Goal: Transaction & Acquisition: Purchase product/service

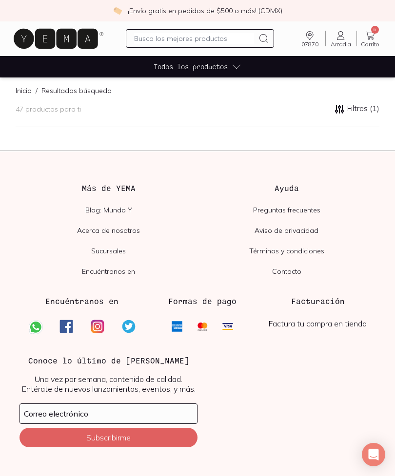
click at [223, 33] on input "text" at bounding box center [194, 39] width 120 height 12
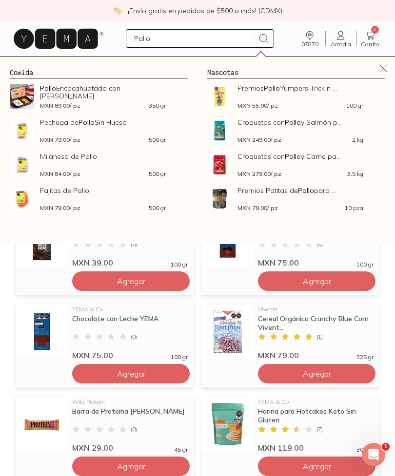
type input "Pollo"
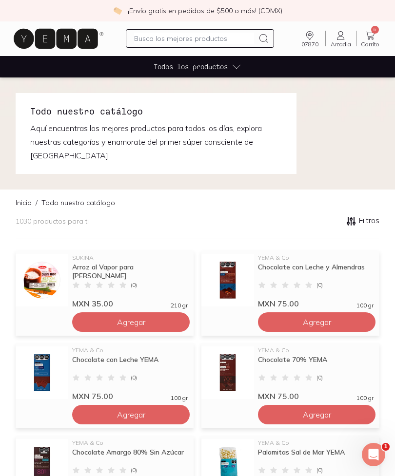
click at [216, 39] on input "text" at bounding box center [194, 39] width 120 height 12
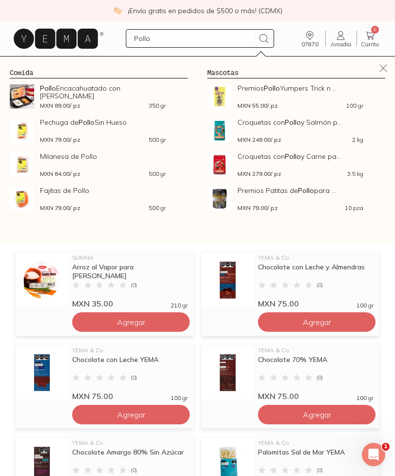
type input "Pollo"
click at [261, 41] on icon at bounding box center [263, 38] width 9 height 9
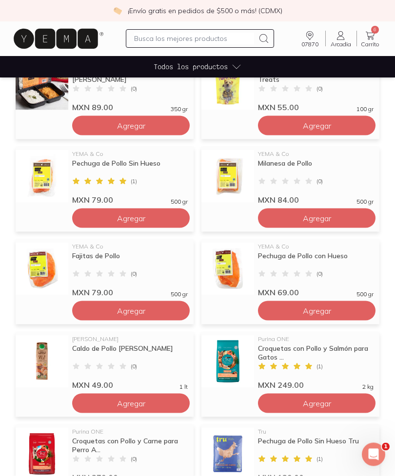
scroll to position [156, 0]
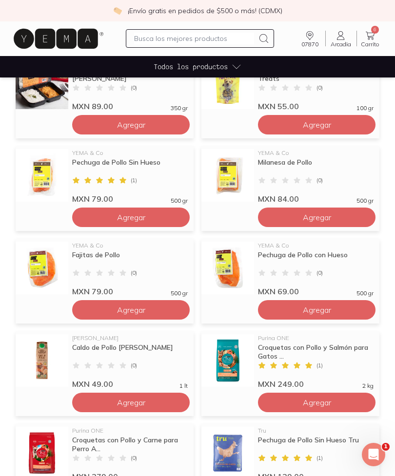
click at [144, 215] on span "Agregar" at bounding box center [131, 217] width 28 height 10
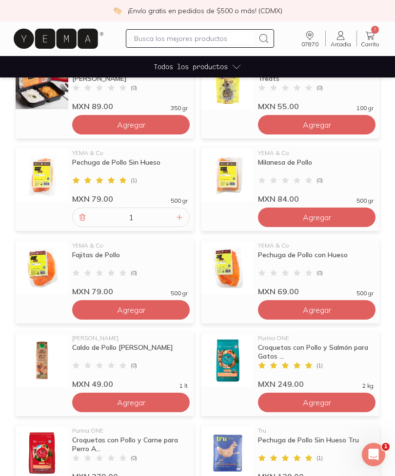
click at [175, 219] on icon at bounding box center [179, 217] width 8 height 8
type input "2"
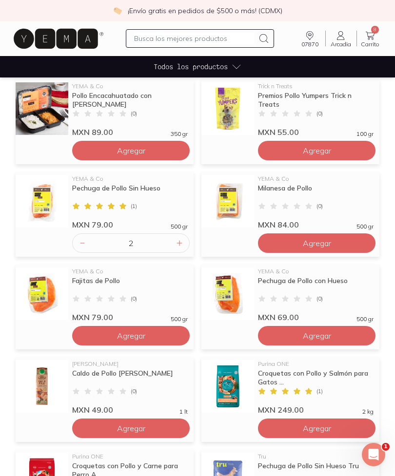
scroll to position [130, 0]
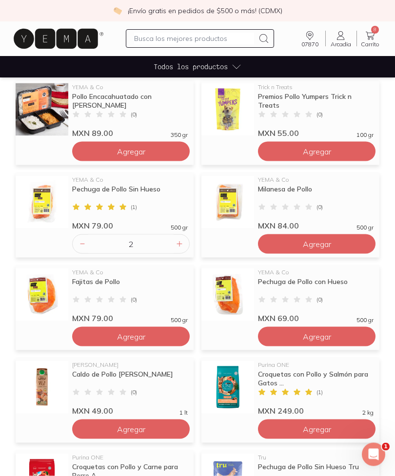
click at [369, 33] on icon at bounding box center [369, 36] width 9 height 8
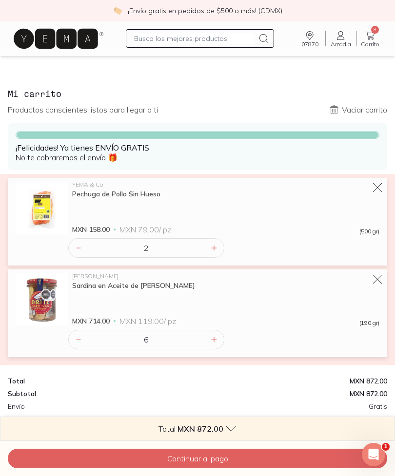
click at [204, 37] on input "text" at bounding box center [194, 39] width 120 height 12
type input "Coco"
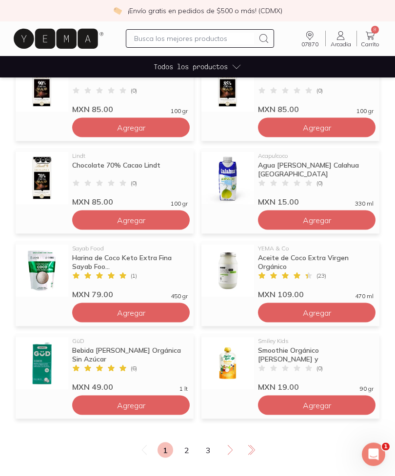
scroll to position [524, 0]
click at [144, 400] on span "Agregar" at bounding box center [131, 405] width 28 height 10
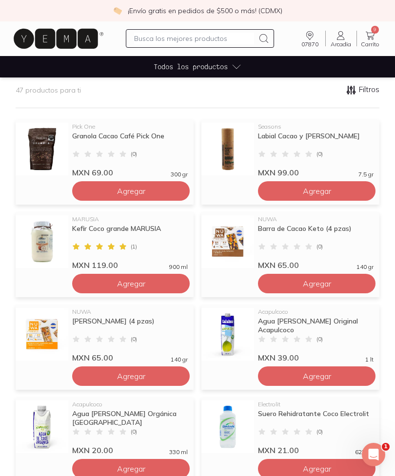
scroll to position [0, 0]
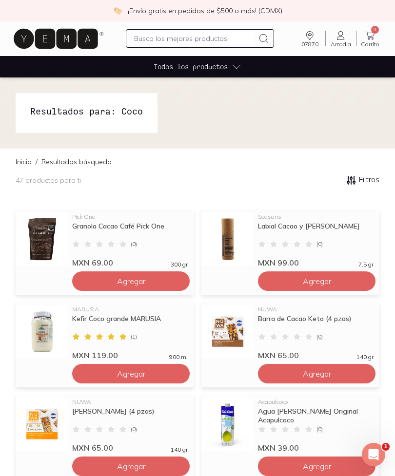
click at [371, 33] on icon at bounding box center [369, 36] width 9 height 8
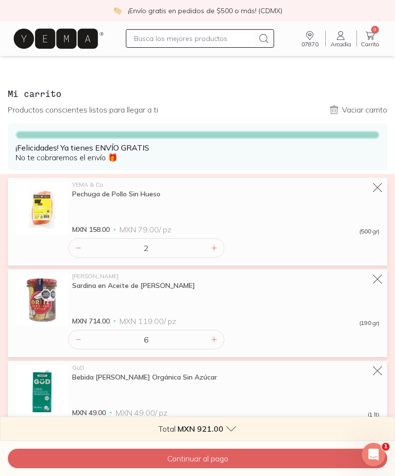
click at [211, 245] on icon at bounding box center [214, 248] width 8 height 8
type input "3"
click at [272, 459] on button "Continuar al pago" at bounding box center [197, 458] width 379 height 19
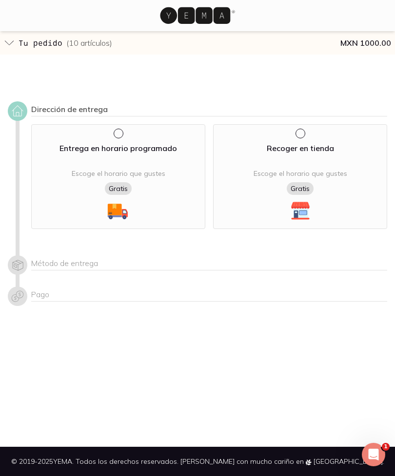
click at [110, 135] on div "Entrega en horario programado Escoge el horario que gustes Gratis" at bounding box center [118, 176] width 174 height 105
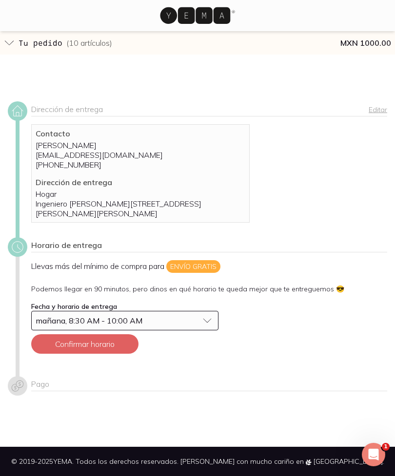
click at [112, 334] on button "Confirmar horario" at bounding box center [84, 343] width 107 height 19
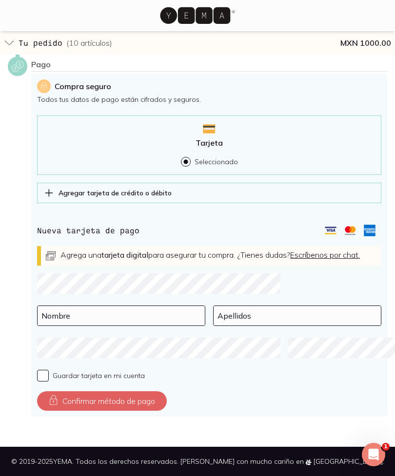
scroll to position [266, 0]
click at [101, 308] on input at bounding box center [121, 315] width 167 height 19
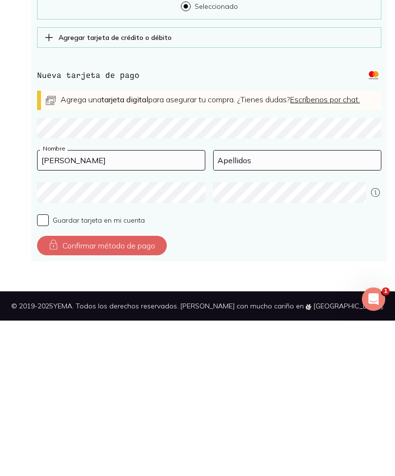
type input "[PERSON_NAME]"
click at [243, 306] on input at bounding box center [296, 315] width 167 height 19
type input "[PERSON_NAME]"
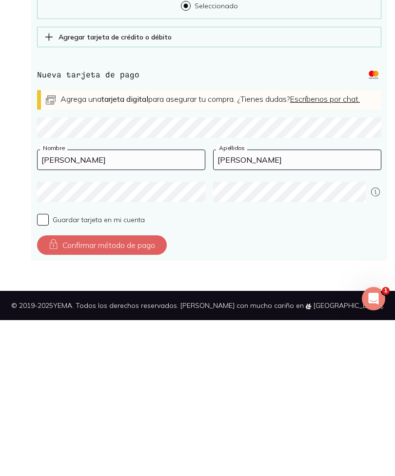
click at [135, 391] on button "Confirmar método de pago" at bounding box center [102, 400] width 130 height 19
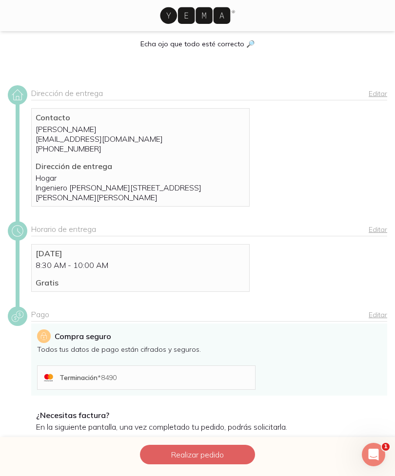
scroll to position [0, 0]
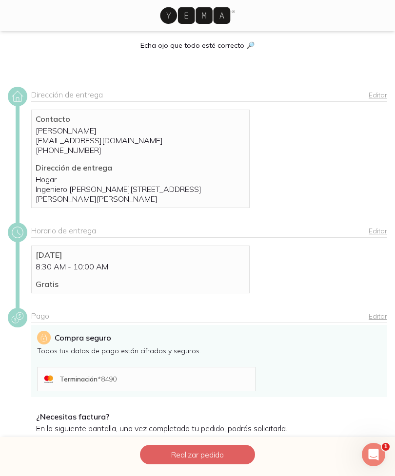
click at [219, 448] on button "Realizar pedido" at bounding box center [197, 454] width 115 height 19
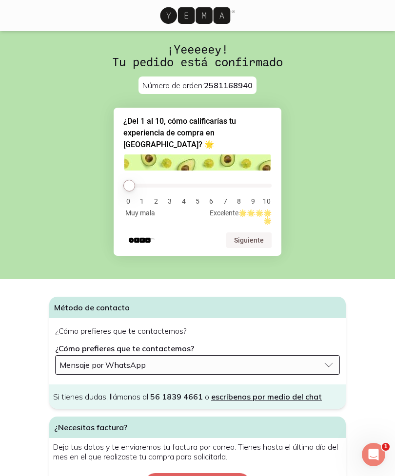
click at [322, 362] on button "Mensaje por WhatsApp" at bounding box center [197, 364] width 285 height 19
click at [210, 360] on div "Mensaje por WhatsApp" at bounding box center [189, 365] width 260 height 10
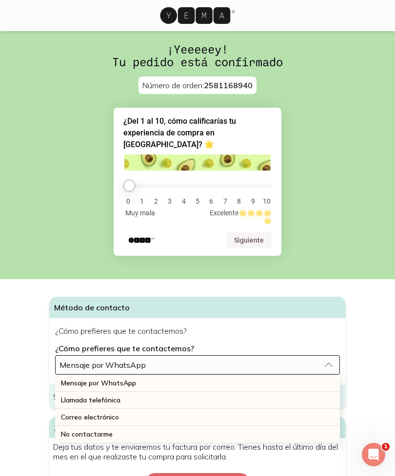
click at [157, 378] on div "Mensaje por WhatsApp" at bounding box center [197, 383] width 285 height 17
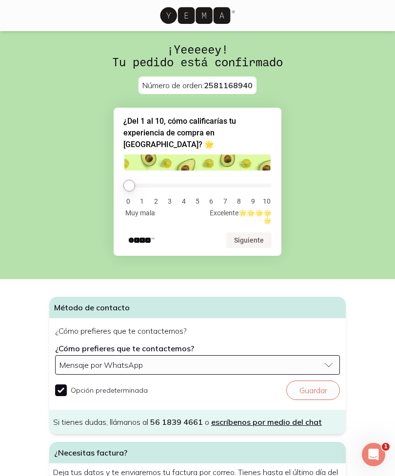
click at [314, 386] on button "Guardar" at bounding box center [313, 390] width 54 height 19
